Goal: Communication & Community: Answer question/provide support

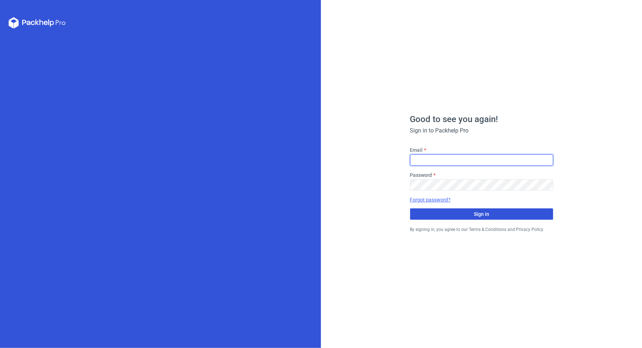
type input "[PERSON_NAME][EMAIL_ADDRESS][DOMAIN_NAME]"
click at [445, 213] on button "Sign in" at bounding box center [481, 213] width 143 height 11
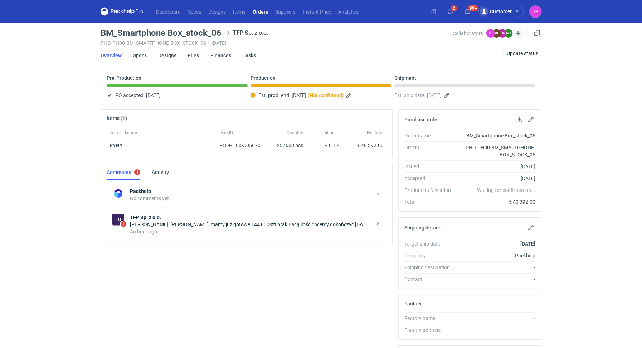
click at [250, 229] on div "An hour ago" at bounding box center [251, 231] width 242 height 7
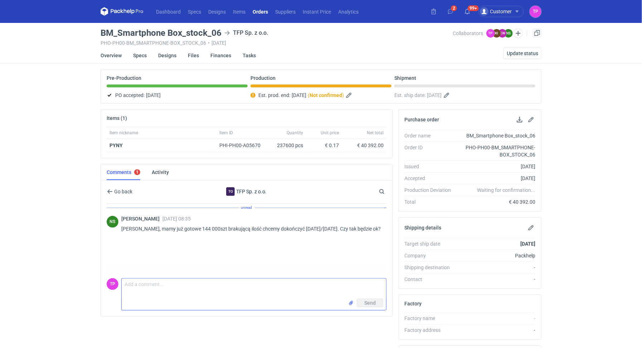
click at [251, 288] on textarea "Comment message" at bounding box center [254, 289] width 265 height 20
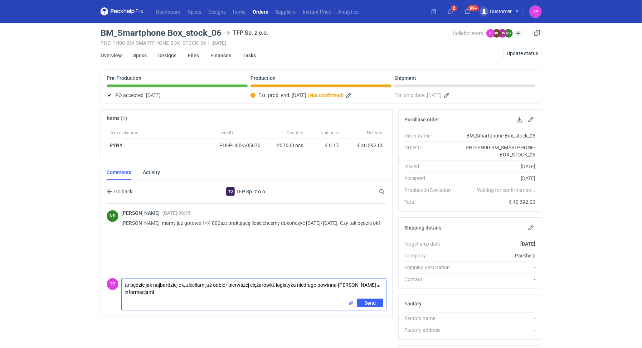
click at [279, 284] on textarea "to będzie jak najbardziej ok, zleciłam już odbiór pierwszej ciężarówki, logisty…" at bounding box center [254, 289] width 265 height 20
click at [288, 281] on textarea "to będzie jak najbardziej ok, zleciłam już odbiór pierwszej ciężarówki, logisty…" at bounding box center [254, 289] width 265 height 20
drag, startPoint x: 127, startPoint y: 285, endPoint x: 113, endPoint y: 285, distance: 14.3
click at [113, 285] on div "TP Comment message to będzie jak najbardziej ok, zleciłam już odbiór pierwszej …" at bounding box center [247, 292] width 280 height 35
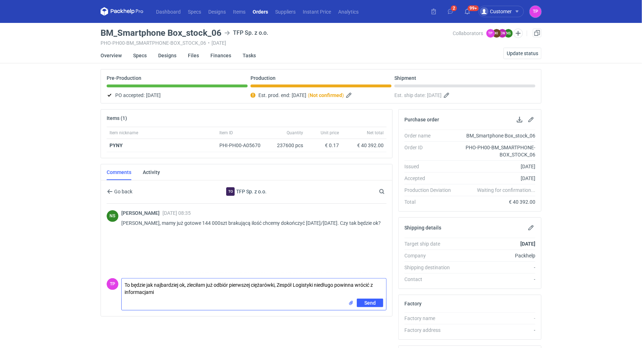
click at [190, 290] on textarea "To będzie jak najbardziej ok, zleciłam już odbiór pierwszej ciężarówki, Zespół …" at bounding box center [254, 289] width 265 height 20
click at [356, 284] on textarea "To będzie jak najbardziej ok, zleciłam już odbiór pierwszej ciężarówki, Zespół …" at bounding box center [254, 289] width 265 height 20
type textarea "To będzie jak najbardziej ok, zleciłam już odbiór pierwszej ciężarówki, Zespół …"
click at [368, 301] on span "Send" at bounding box center [369, 302] width 11 height 5
